Goal: Task Accomplishment & Management: Manage account settings

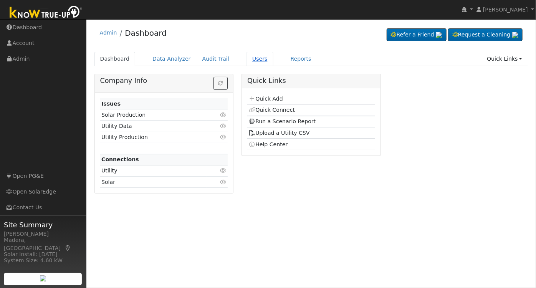
click at [246, 57] on link "Users" at bounding box center [259, 59] width 27 height 14
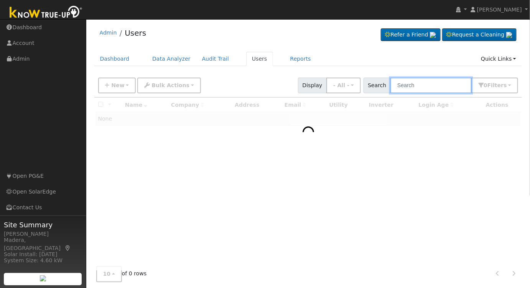
click at [409, 82] on input "text" at bounding box center [431, 85] width 81 height 16
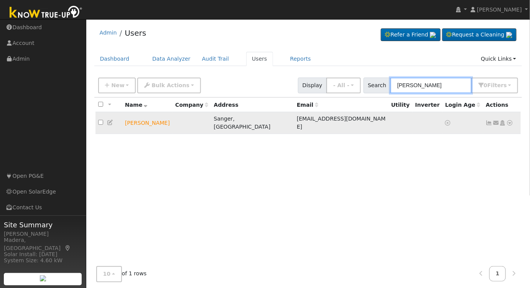
type input "marion winn"
click at [113, 121] on icon at bounding box center [110, 122] width 7 height 5
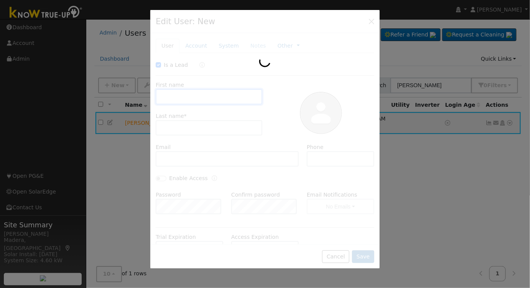
checkbox input "true"
type input "Marion"
type input "Winn"
type input "sherylwinn@gmail.com"
type input "5596760405"
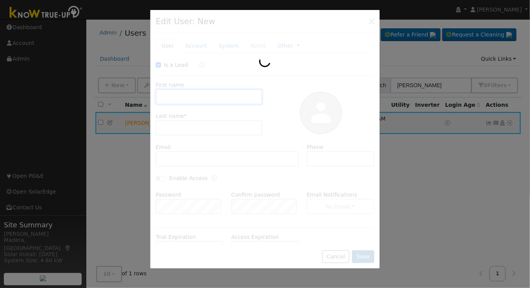
type input "Default Account"
type input "11161 Belmont Avenue"
type input "Sanger"
type input "CA"
type input "93657"
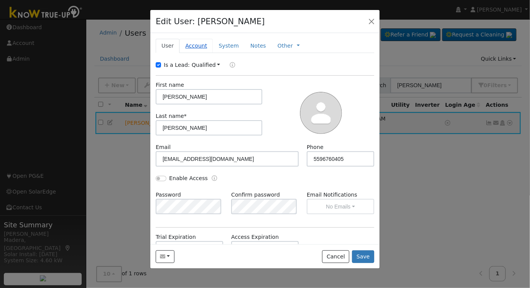
click at [198, 43] on link "Account" at bounding box center [196, 46] width 33 height 14
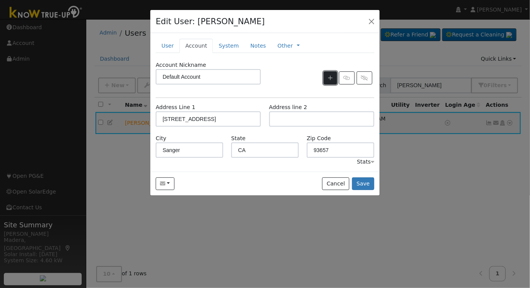
click at [325, 76] on button "button" at bounding box center [330, 77] width 13 height 13
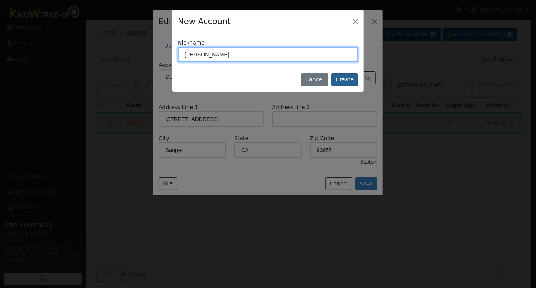
type input "Del Rey"
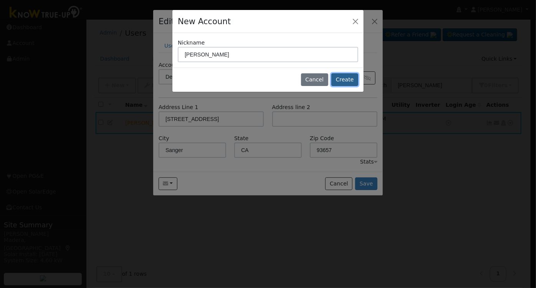
click at [338, 76] on button "Create" at bounding box center [344, 79] width 27 height 13
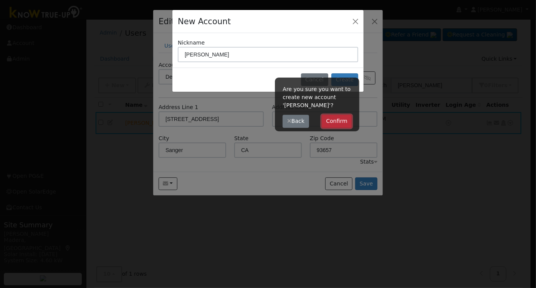
click at [338, 119] on button "Confirm" at bounding box center [336, 121] width 30 height 13
type input "Del Rey"
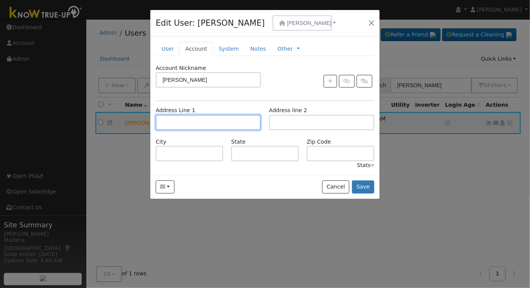
click at [201, 120] on input "text" at bounding box center [208, 122] width 105 height 15
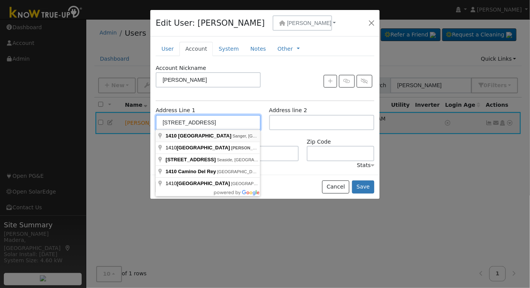
type input "1410 North Del Rey Avenue"
type input "Sanger"
type input "CA"
type input "93657"
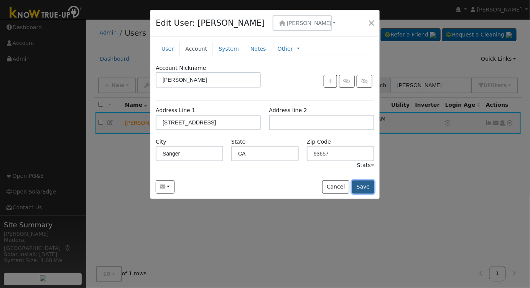
click at [368, 186] on button "Save" at bounding box center [363, 186] width 22 height 13
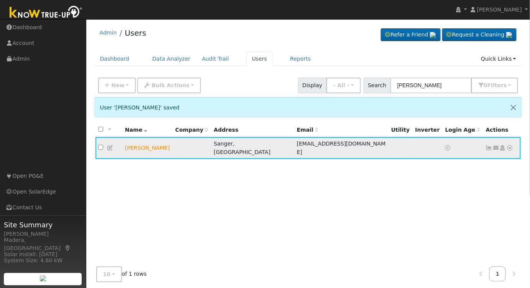
click at [503, 145] on icon at bounding box center [502, 147] width 7 height 5
